Goal: Task Accomplishment & Management: Manage account settings

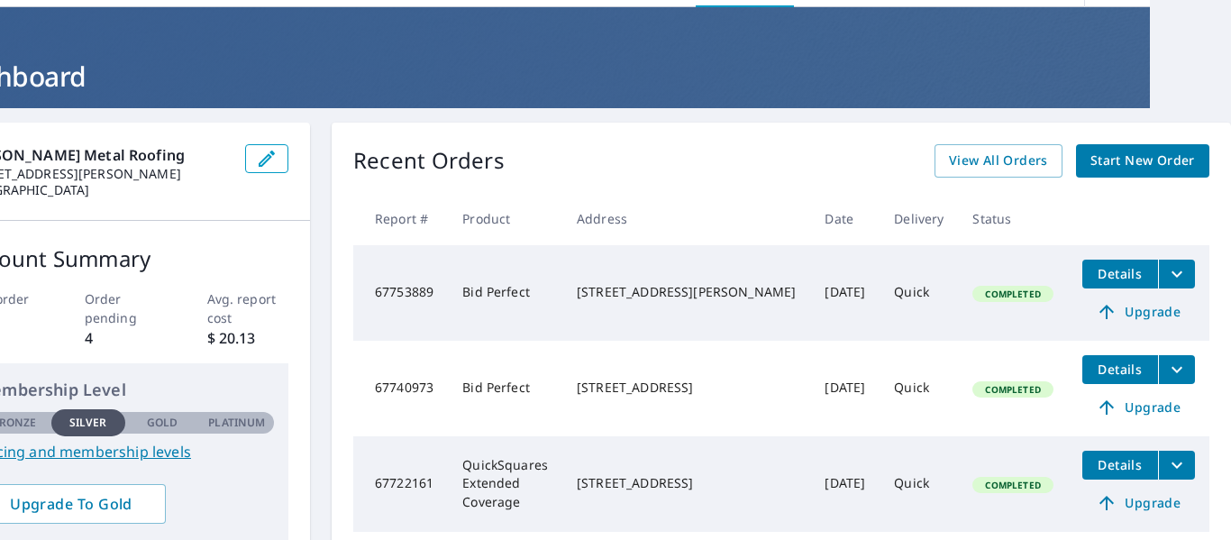
scroll to position [0, 100]
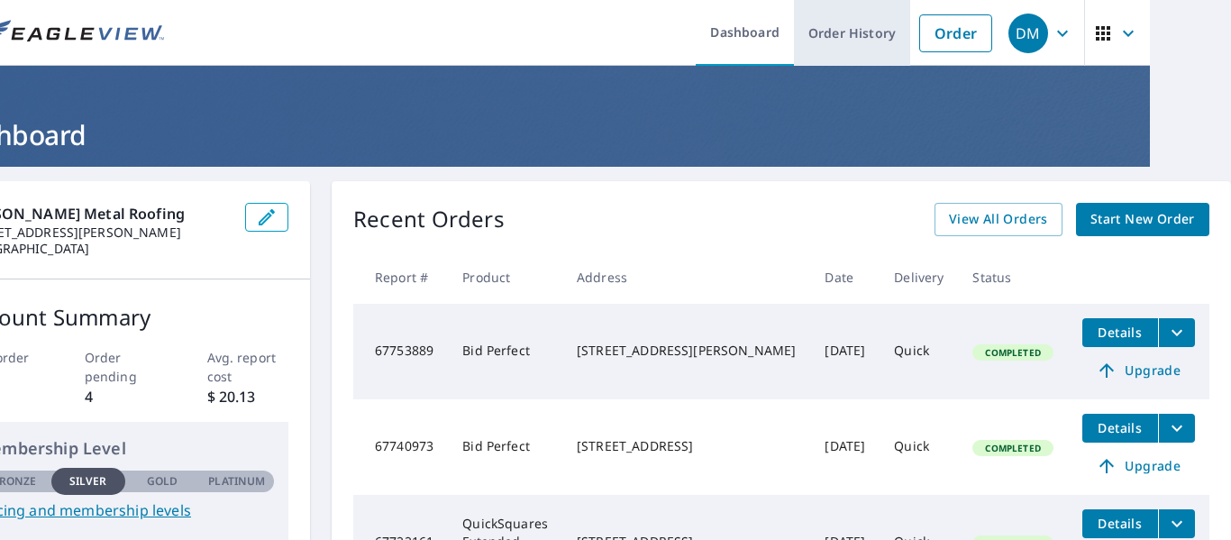
click at [828, 27] on link "Order History" at bounding box center [852, 33] width 116 height 66
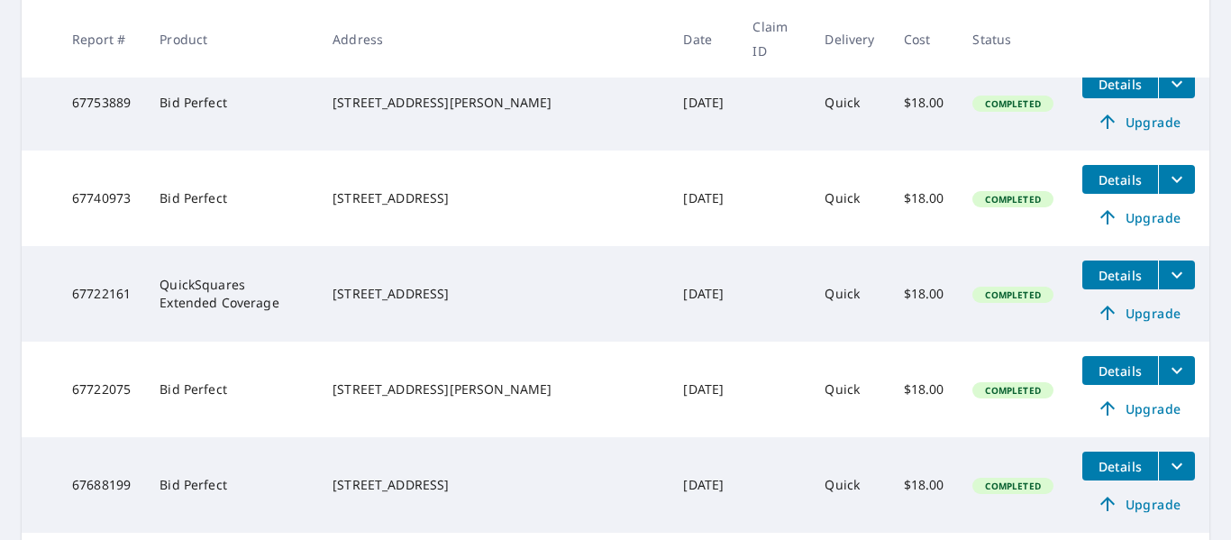
scroll to position [450, 0]
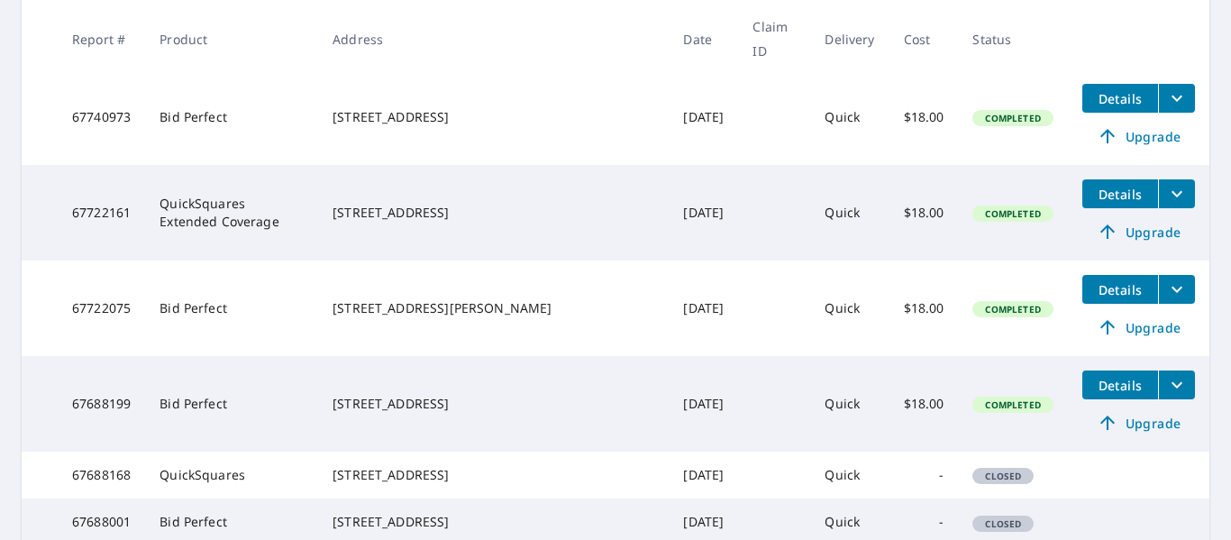
drag, startPoint x: 1217, startPoint y: 394, endPoint x: 1218, endPoint y: 435, distance: 40.6
click at [1218, 435] on div "Dashboard Order History Order DM Dashboard / Order History Order History ​ Sear…" at bounding box center [615, 270] width 1231 height 540
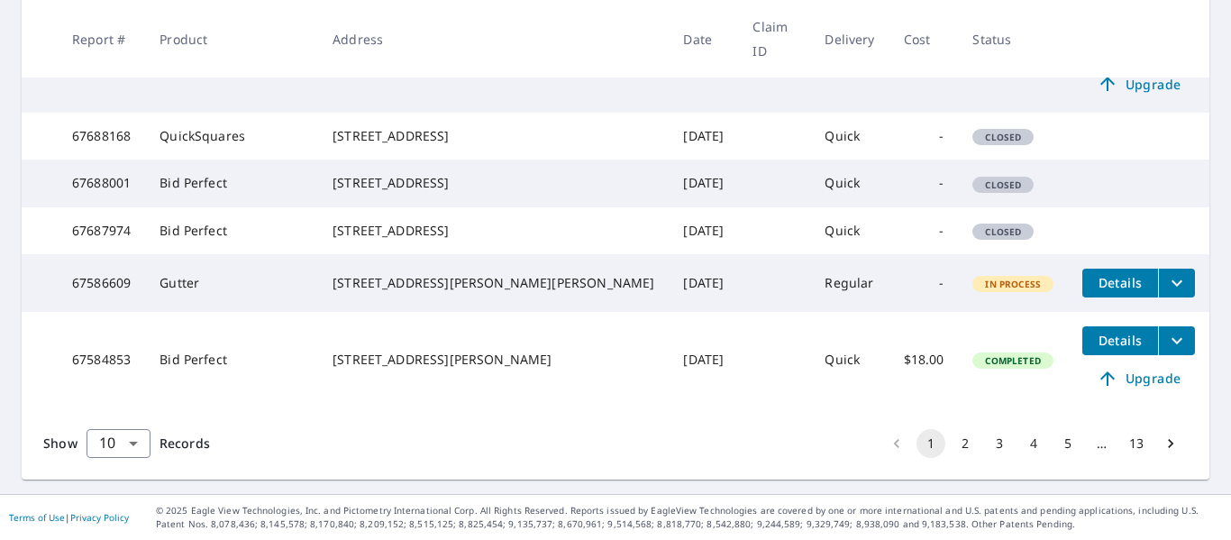
scroll to position [849, 0]
click at [955, 436] on button "2" at bounding box center [965, 443] width 29 height 29
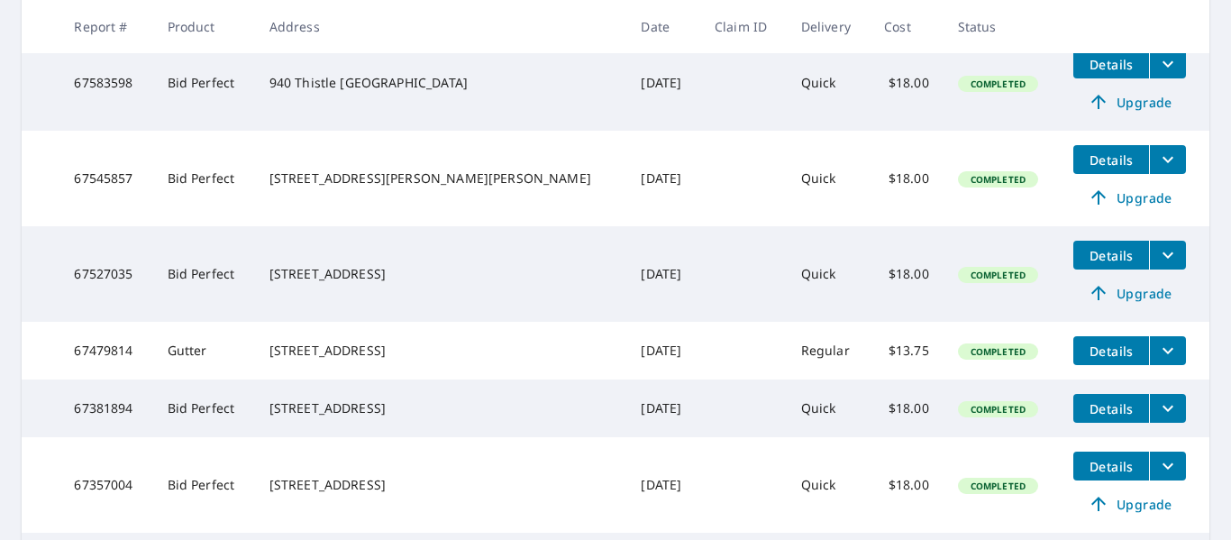
scroll to position [370, 0]
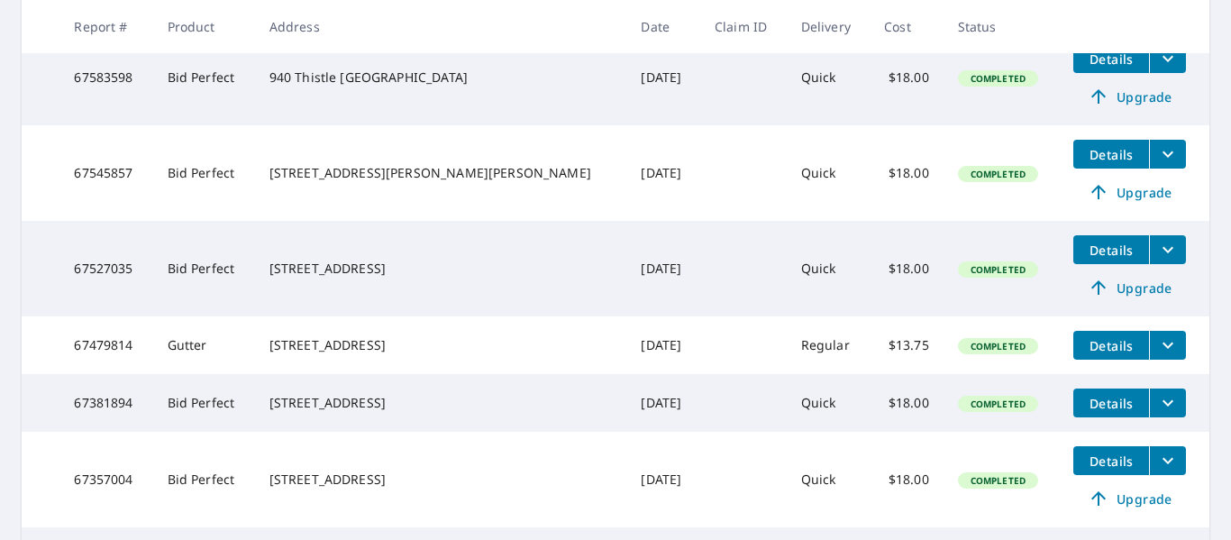
click at [1158, 253] on icon "filesDropdownBtn-67527035" at bounding box center [1169, 250] width 22 height 22
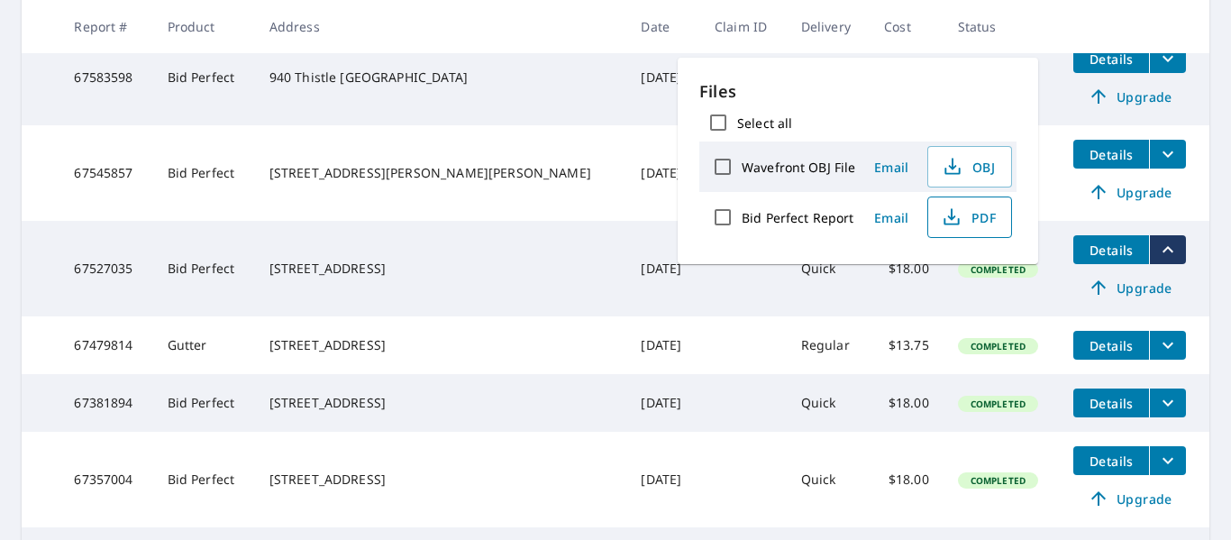
click at [982, 210] on span "PDF" at bounding box center [968, 217] width 58 height 22
click at [700, 94] on td at bounding box center [743, 78] width 87 height 96
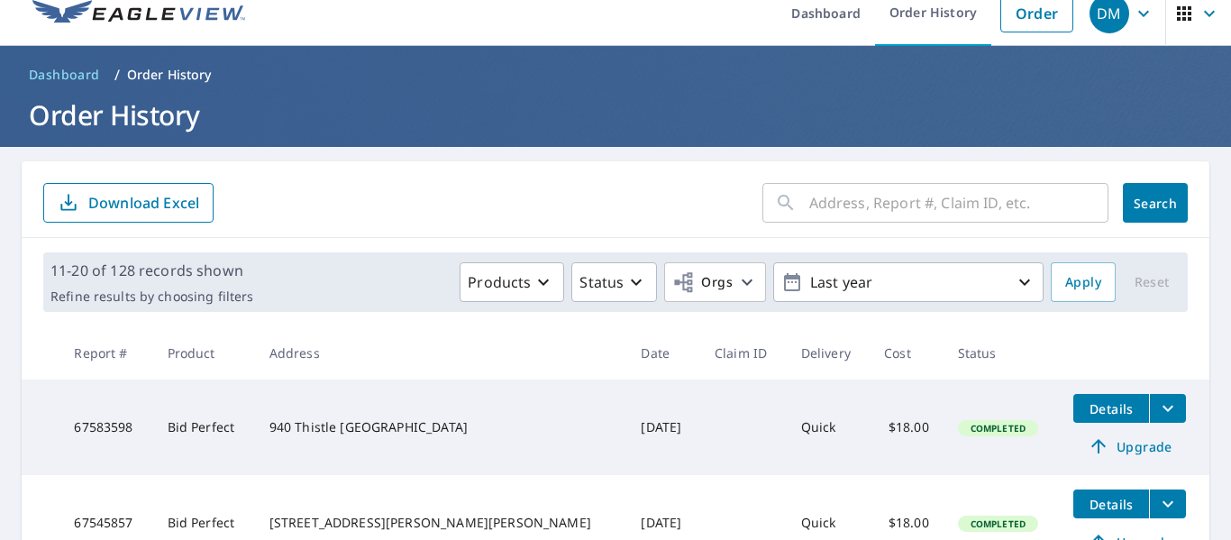
scroll to position [0, 0]
